Goal: Information Seeking & Learning: Learn about a topic

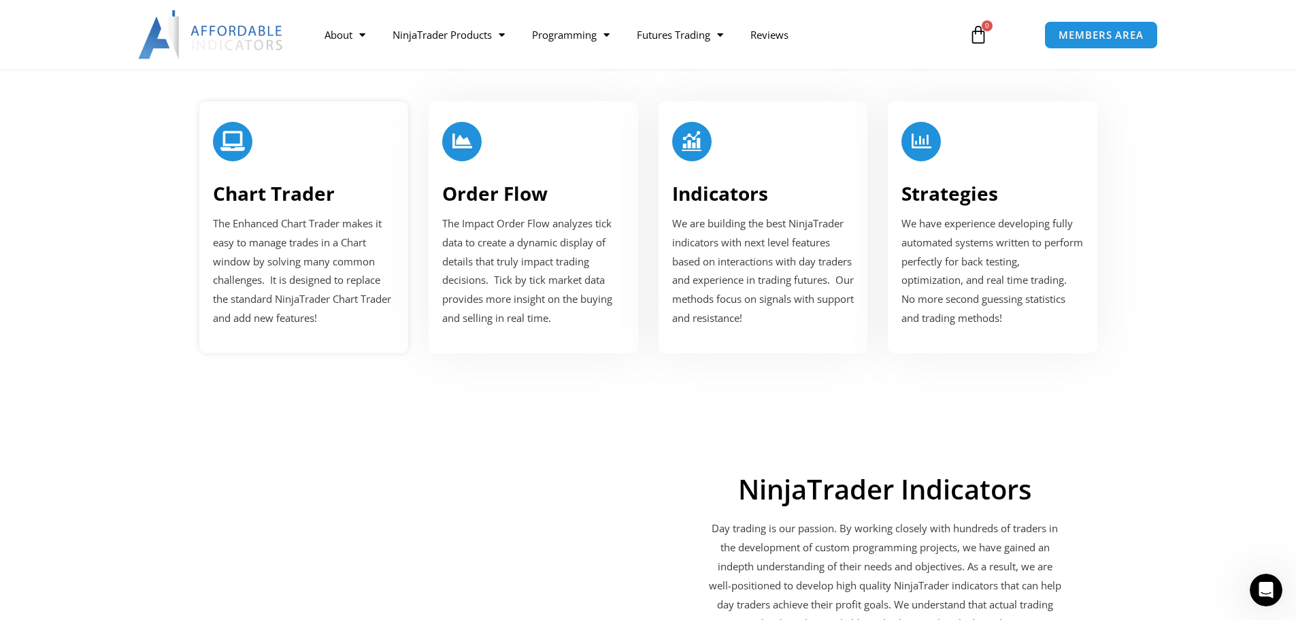
scroll to position [1632, 0]
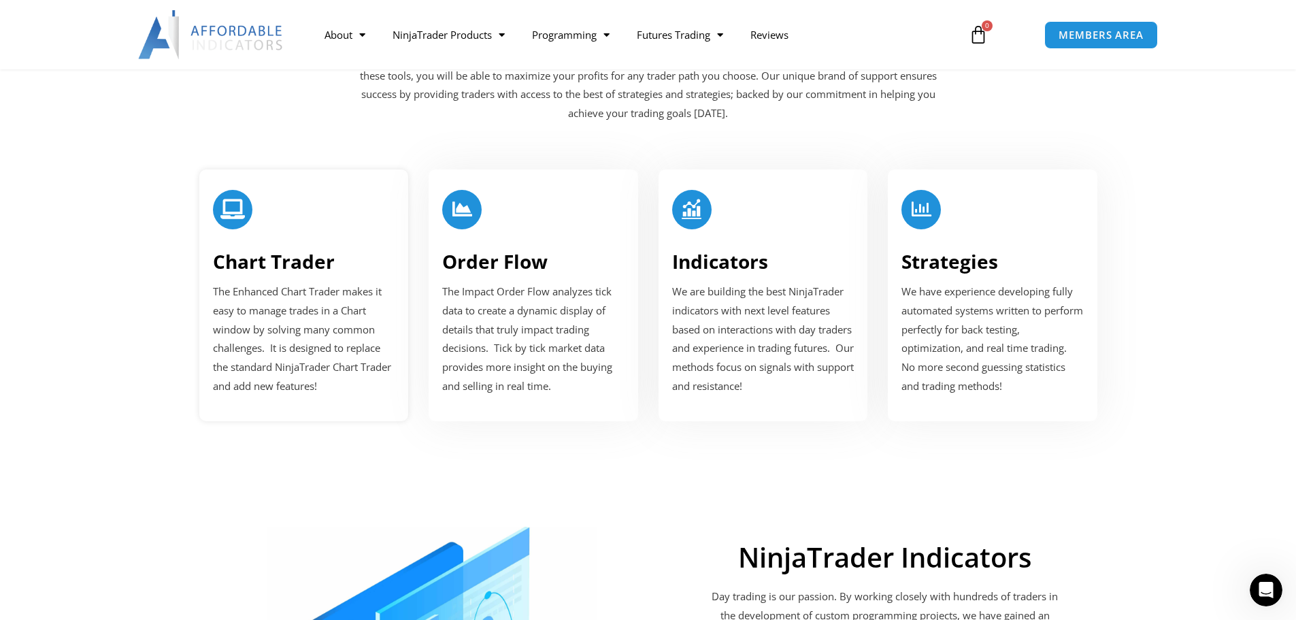
click at [280, 265] on link "Chart Trader" at bounding box center [274, 261] width 122 height 26
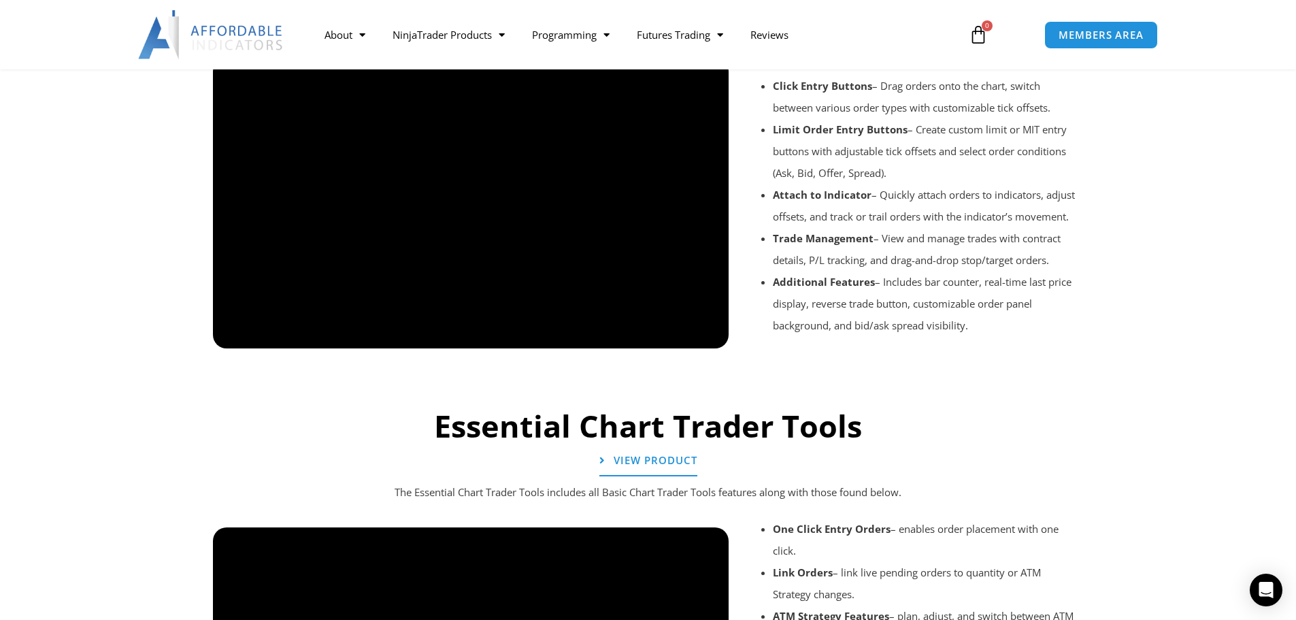
scroll to position [1156, 0]
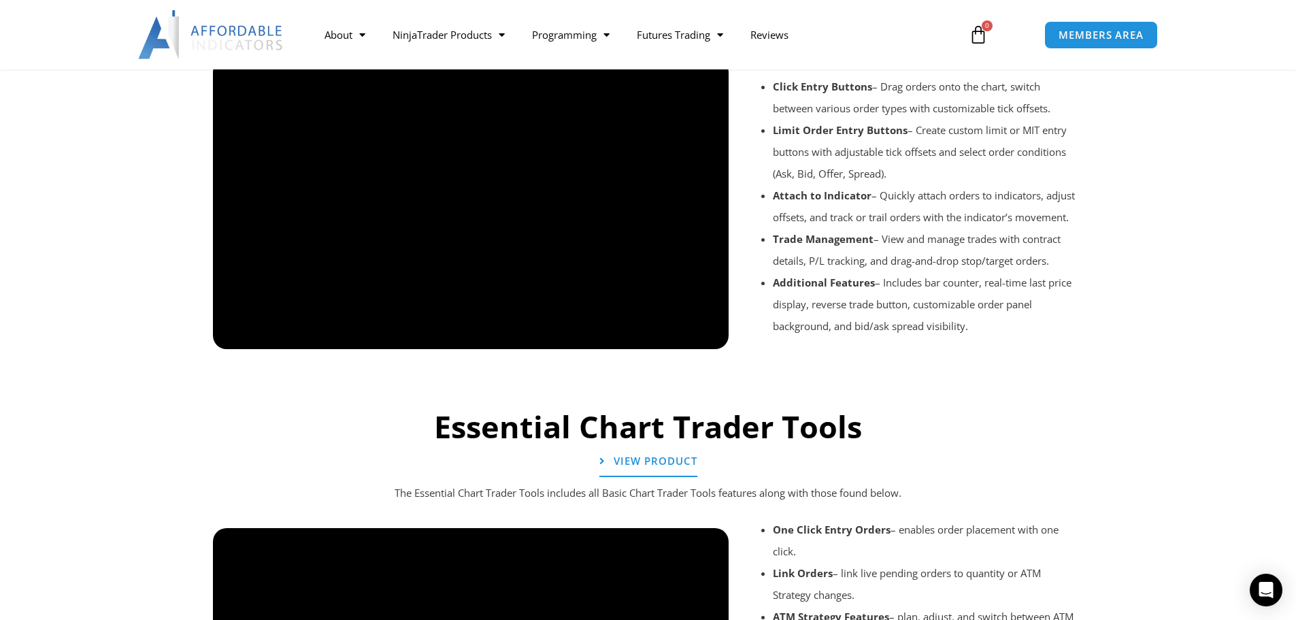
click at [235, 335] on div at bounding box center [648, 367] width 884 height 65
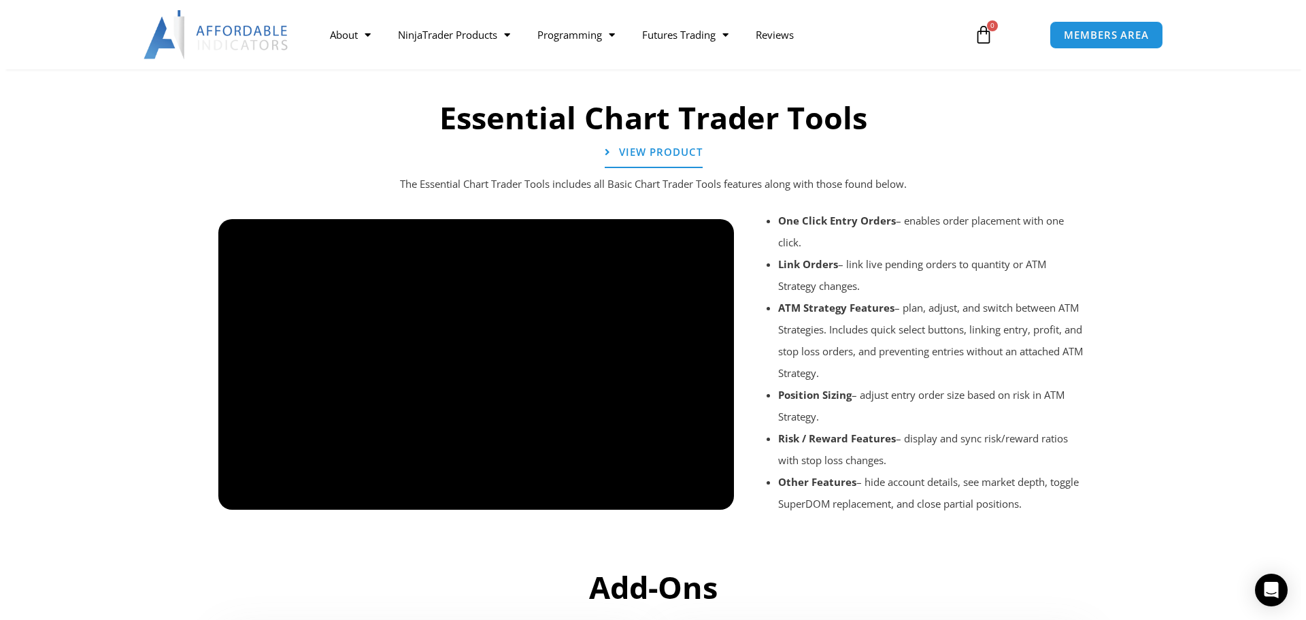
scroll to position [1496, 0]
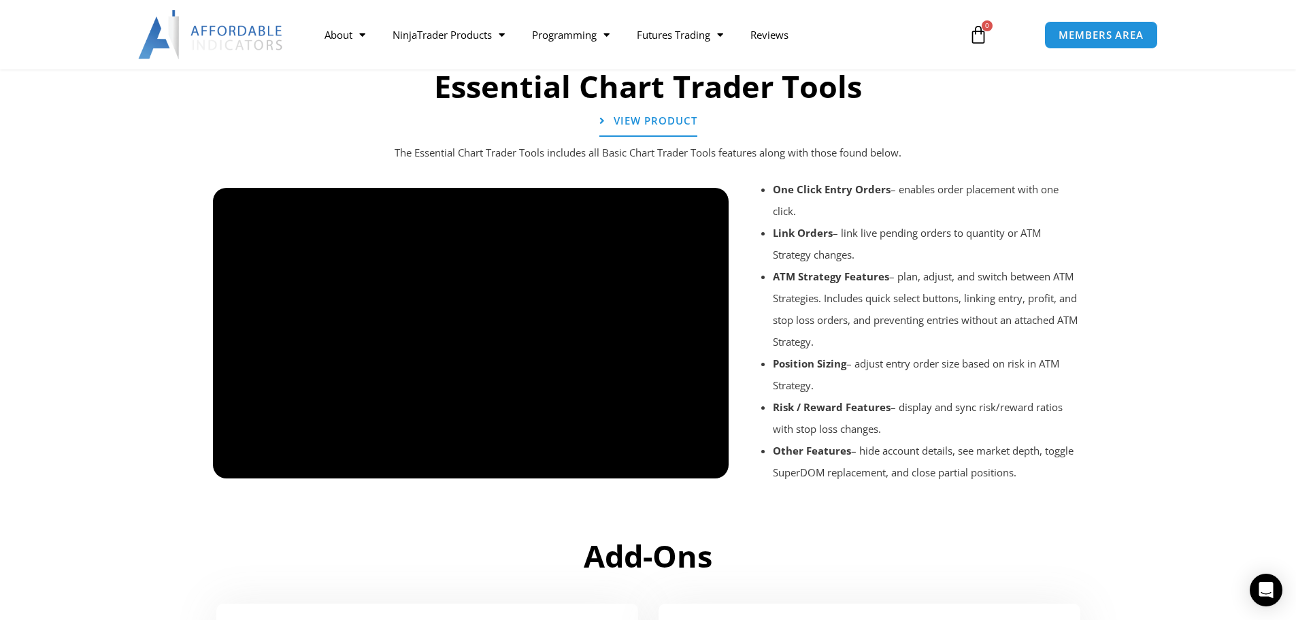
click at [710, 462] on div at bounding box center [471, 490] width 516 height 65
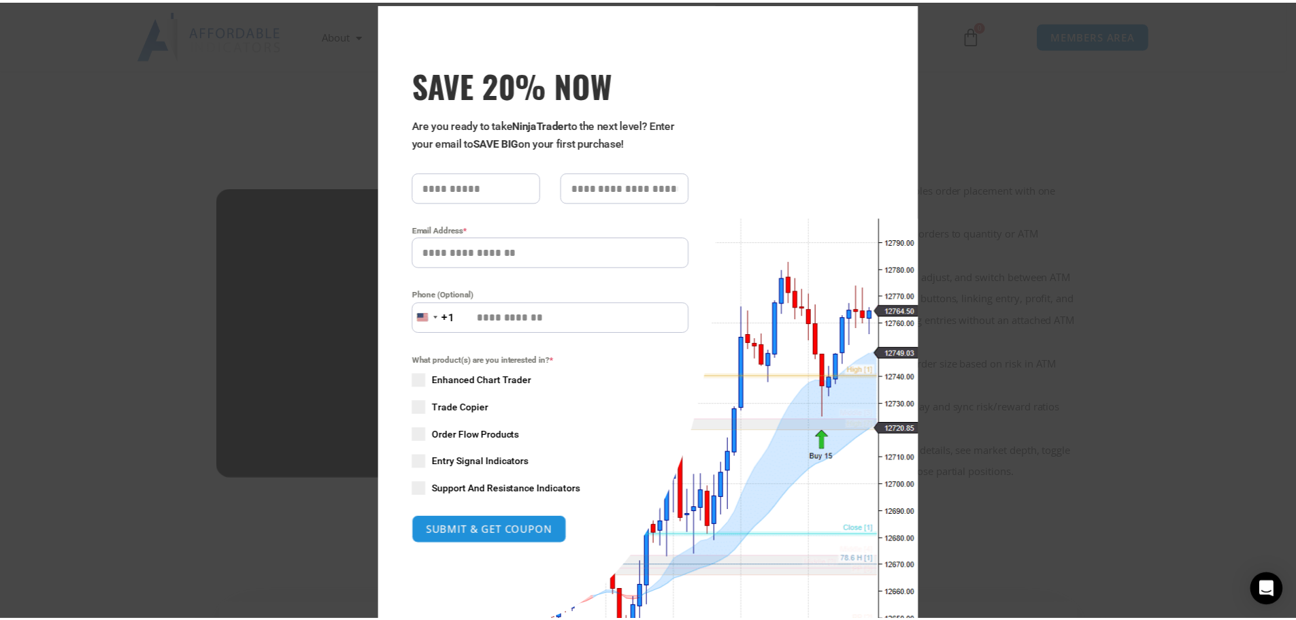
scroll to position [0, 0]
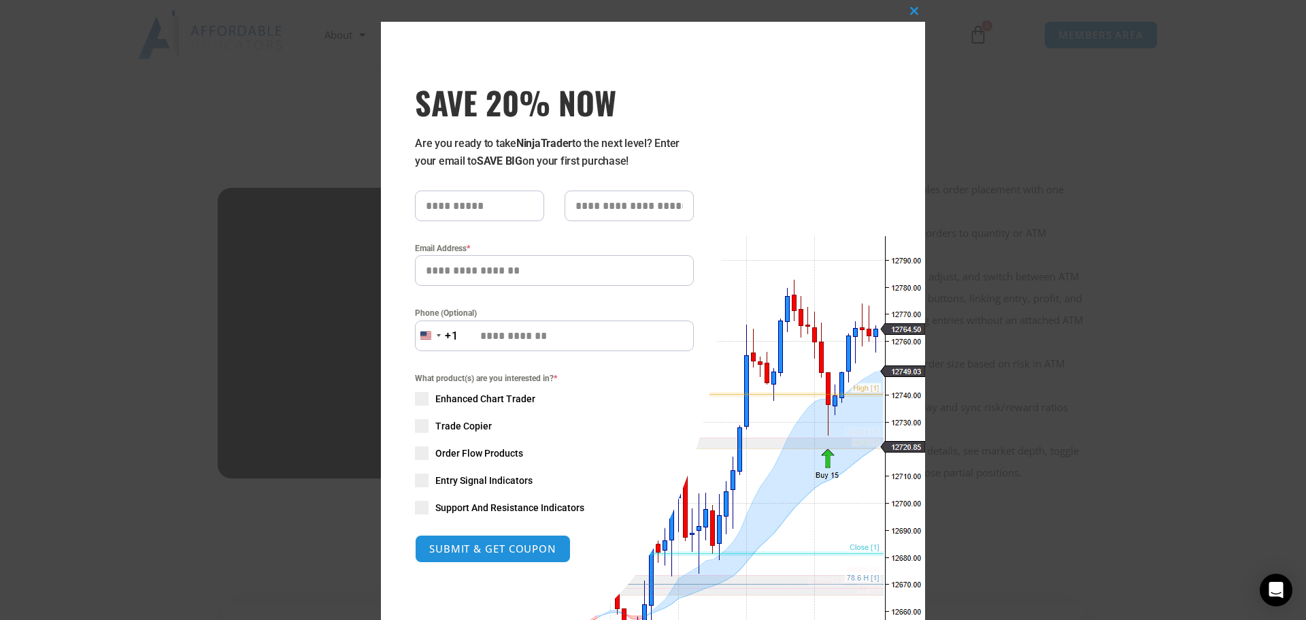
drag, startPoint x: 775, startPoint y: 5, endPoint x: 783, endPoint y: 23, distance: 19.5
click at [783, 23] on div "Close this module SAVE 20% NOW Are you ready to take NinjaTrader to the next le…" at bounding box center [653, 351] width 544 height 703
drag, startPoint x: 867, startPoint y: 40, endPoint x: 960, endPoint y: 107, distance: 114.4
click at [946, 105] on div "Close this module SAVE 20% NOW Are you ready to take NinjaTrader to the next le…" at bounding box center [653, 310] width 1306 height 620
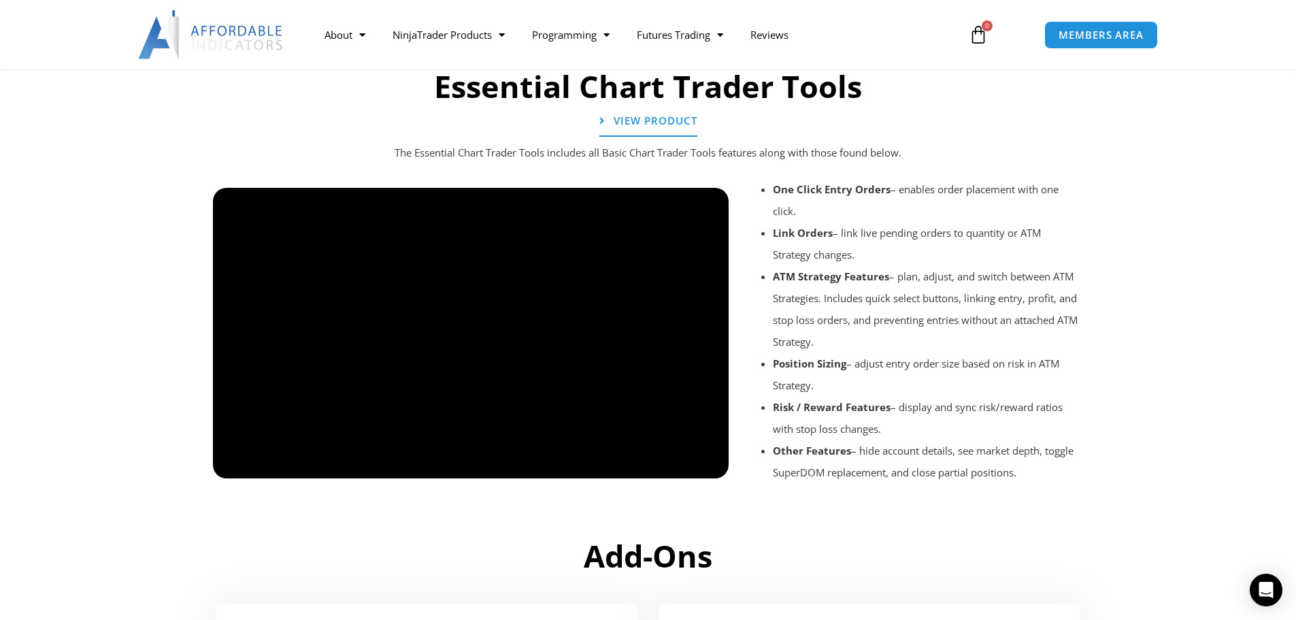
click at [123, 475] on section "Essential Chart Trader Tools View Product The Essential Chart Trader Tools incl…" at bounding box center [648, 295] width 1296 height 470
